Goal: Information Seeking & Learning: Find specific fact

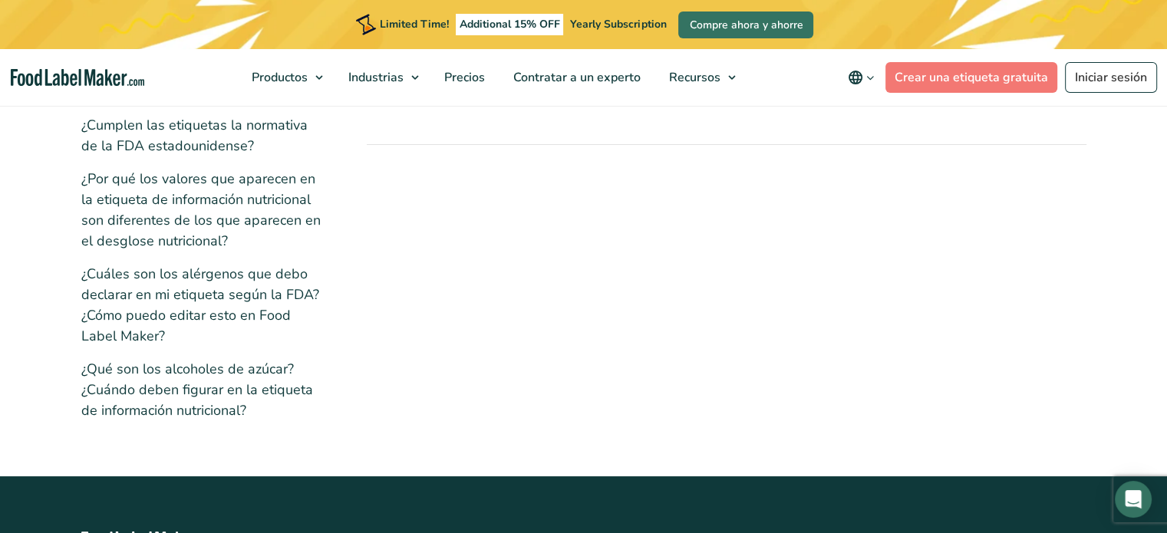
scroll to position [460, 0]
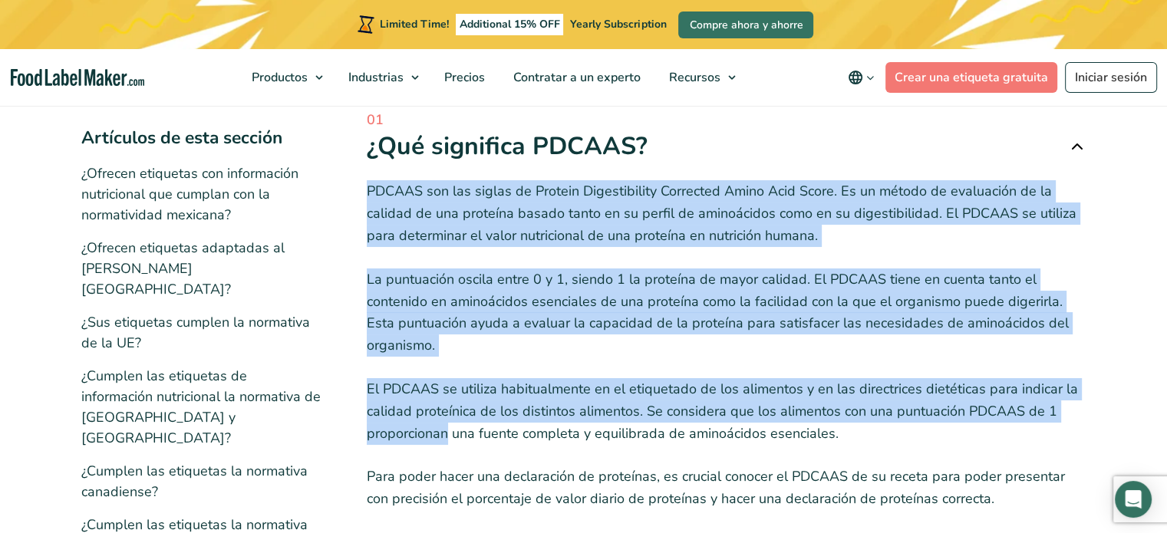
scroll to position [92, 0]
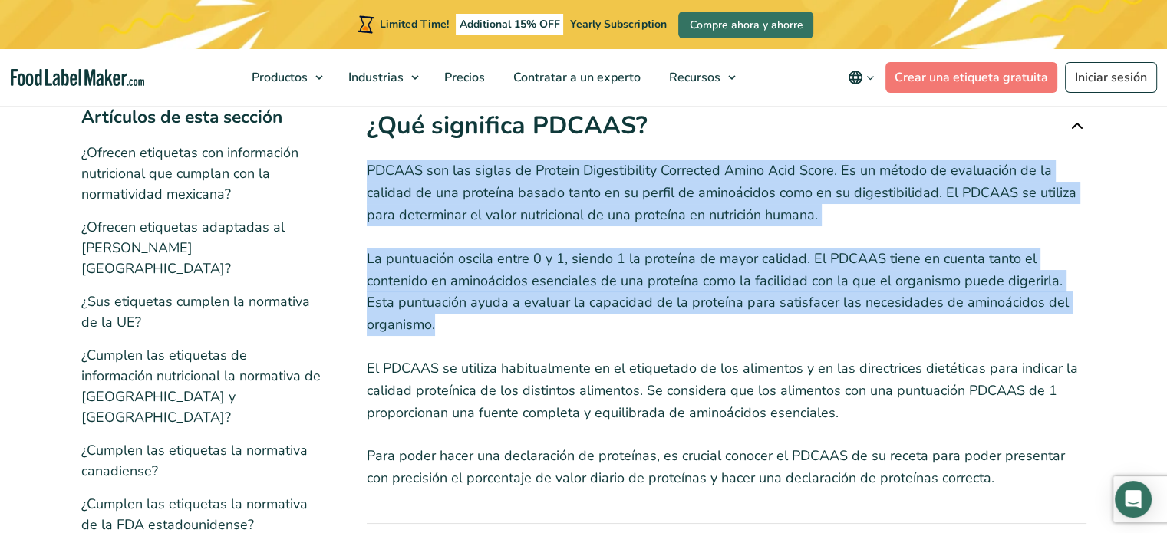
drag, startPoint x: 365, startPoint y: 263, endPoint x: 440, endPoint y: 328, distance: 98.4
click at [440, 328] on div "Artículos de esta sección ¿Ofrecen etiquetas con información nutricional que cu…" at bounding box center [583, 449] width 1005 height 739
copy div "PDCAAS son las siglas de Protein Digestibility Corrected Amino Acid Score. Es u…"
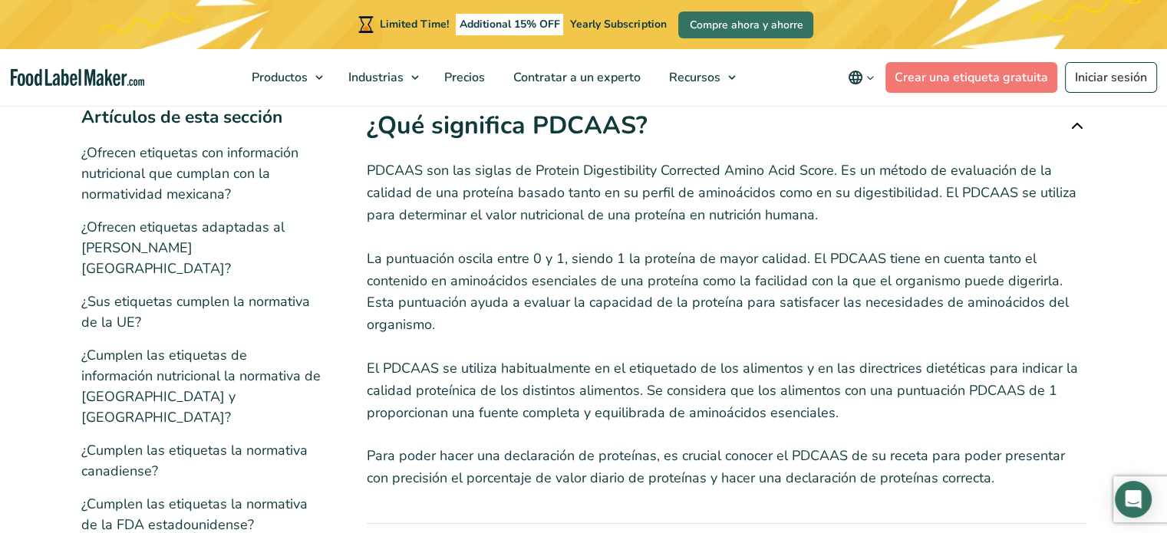
click at [542, 443] on div "PDCAAS son las siglas de Protein Digestibility Corrected Amino Acid Score. Es u…" at bounding box center [727, 315] width 720 height 348
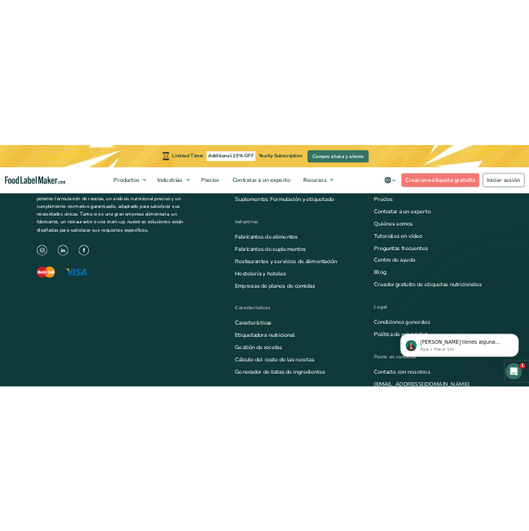
scroll to position [0, 0]
